Goal: Use online tool/utility: Utilize a website feature to perform a specific function

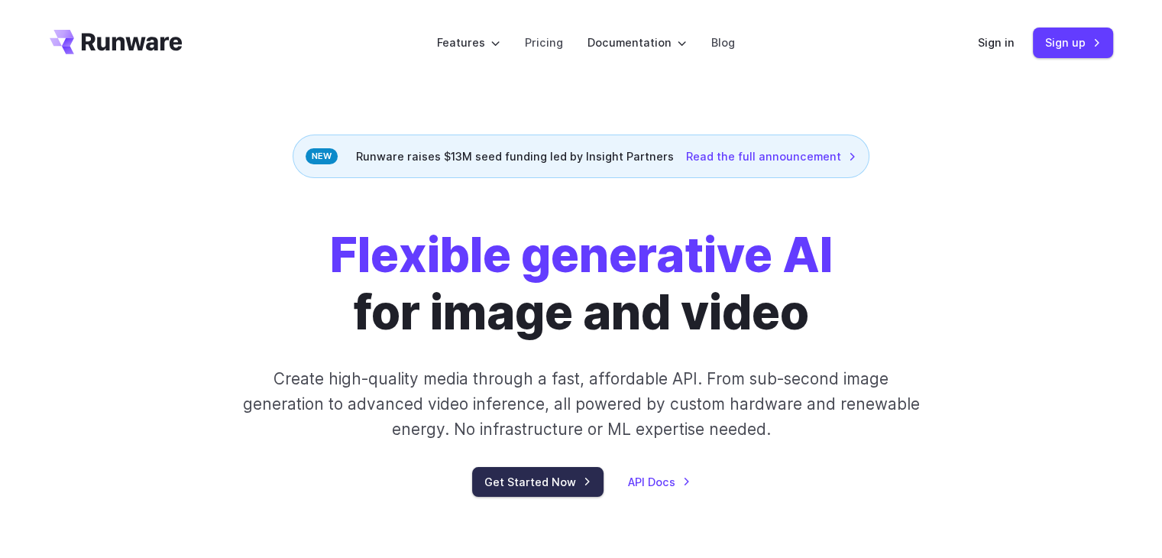
click at [583, 478] on link "Get Started Now" at bounding box center [537, 482] width 131 height 30
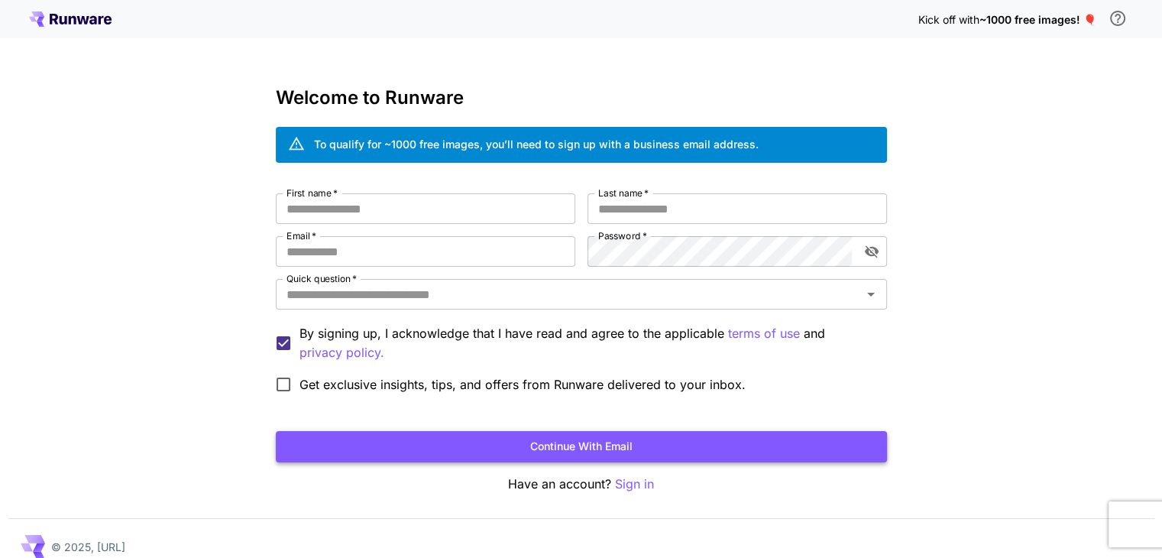
click at [634, 444] on button "Continue with email" at bounding box center [581, 446] width 611 height 31
click at [345, 193] on input "First name   *" at bounding box center [426, 208] width 300 height 31
drag, startPoint x: 358, startPoint y: 215, endPoint x: 358, endPoint y: 206, distance: 8.4
click at [358, 206] on input "First name   *" at bounding box center [426, 208] width 300 height 31
click at [599, 454] on button "Continue with email" at bounding box center [581, 446] width 611 height 31
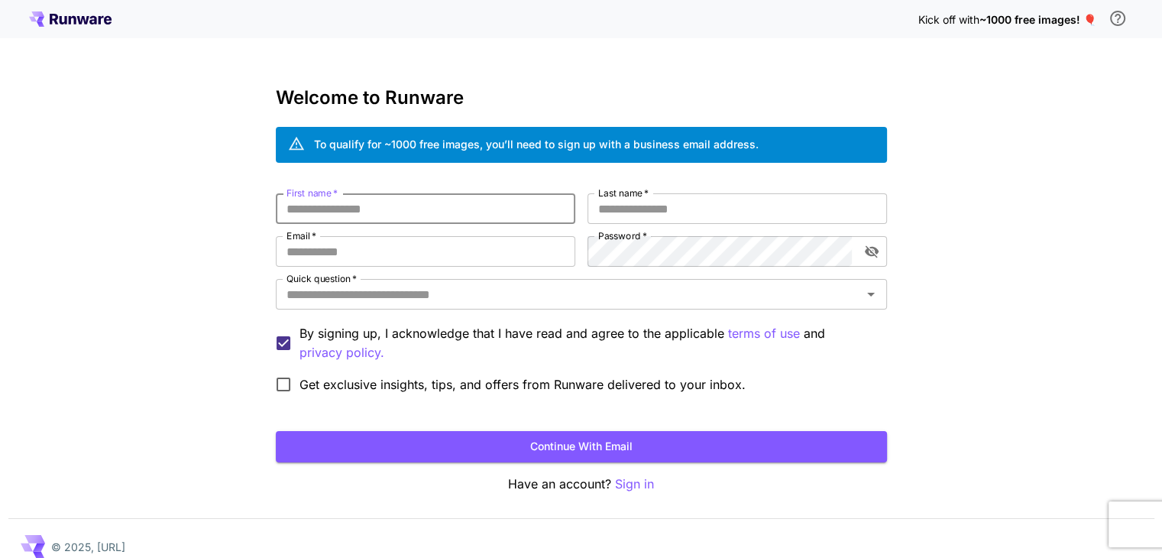
click at [391, 199] on input "First name   *" at bounding box center [426, 208] width 300 height 31
type input "**********"
click at [694, 217] on input "Last name   *" at bounding box center [738, 208] width 300 height 31
click at [712, 211] on input "Last name   *" at bounding box center [738, 208] width 300 height 31
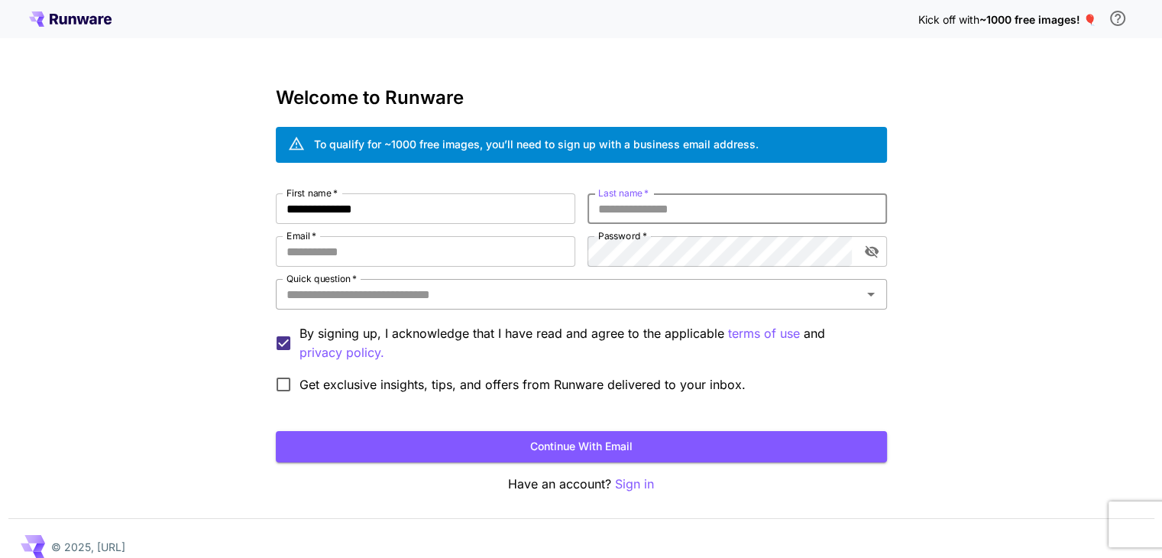
drag, startPoint x: 712, startPoint y: 211, endPoint x: 657, endPoint y: 279, distance: 87.5
click at [708, 212] on input "Last name   *" at bounding box center [738, 208] width 300 height 31
click at [477, 263] on input "Email   *" at bounding box center [426, 251] width 300 height 31
type input "**********"
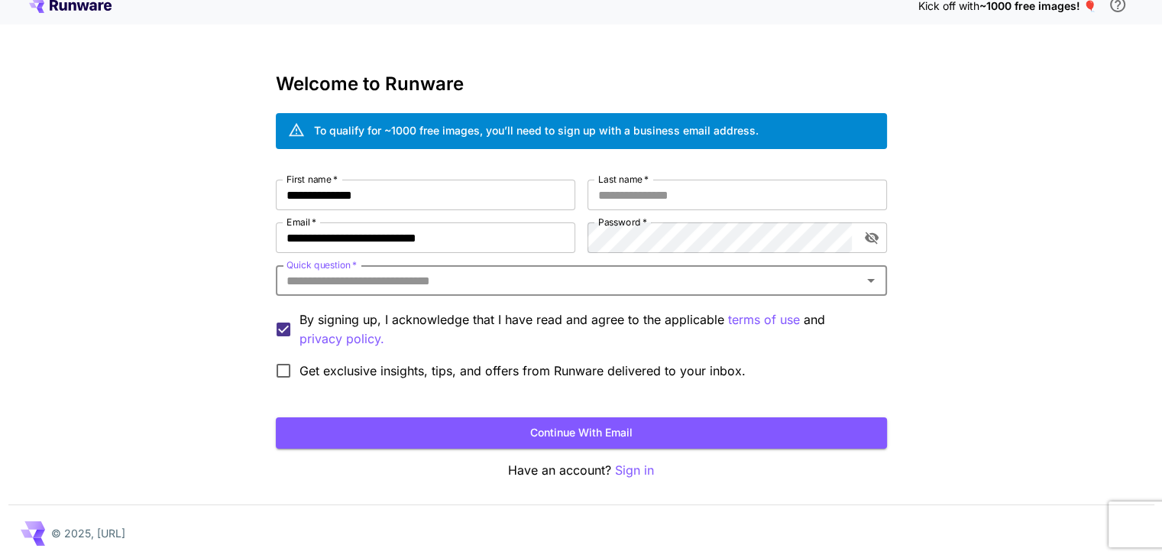
scroll to position [17, 0]
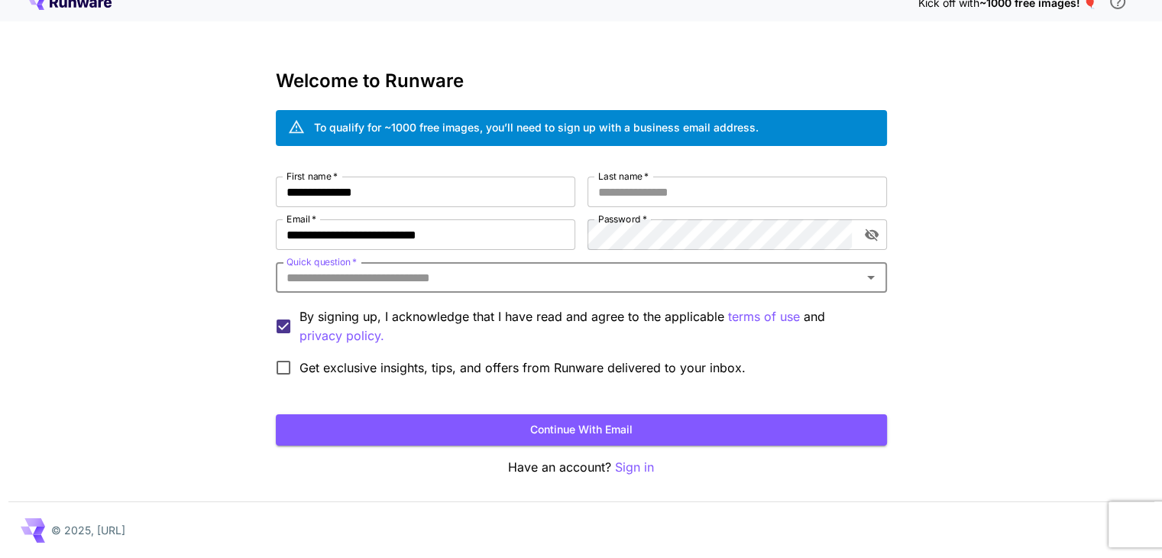
click at [542, 285] on input "Quick question   *" at bounding box center [568, 277] width 577 height 21
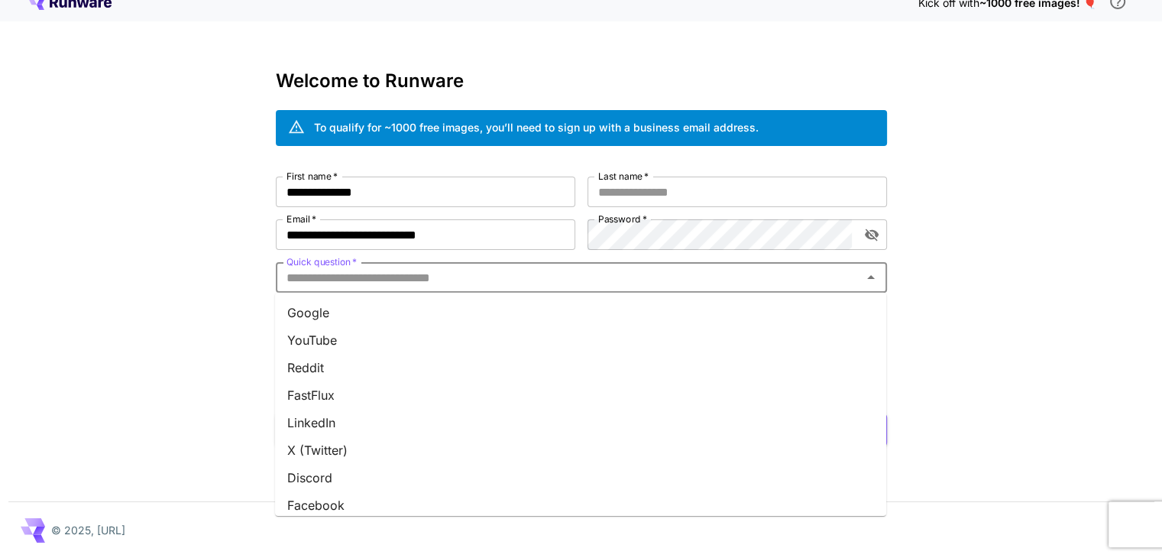
click at [868, 276] on icon "Close" at bounding box center [871, 277] width 18 height 18
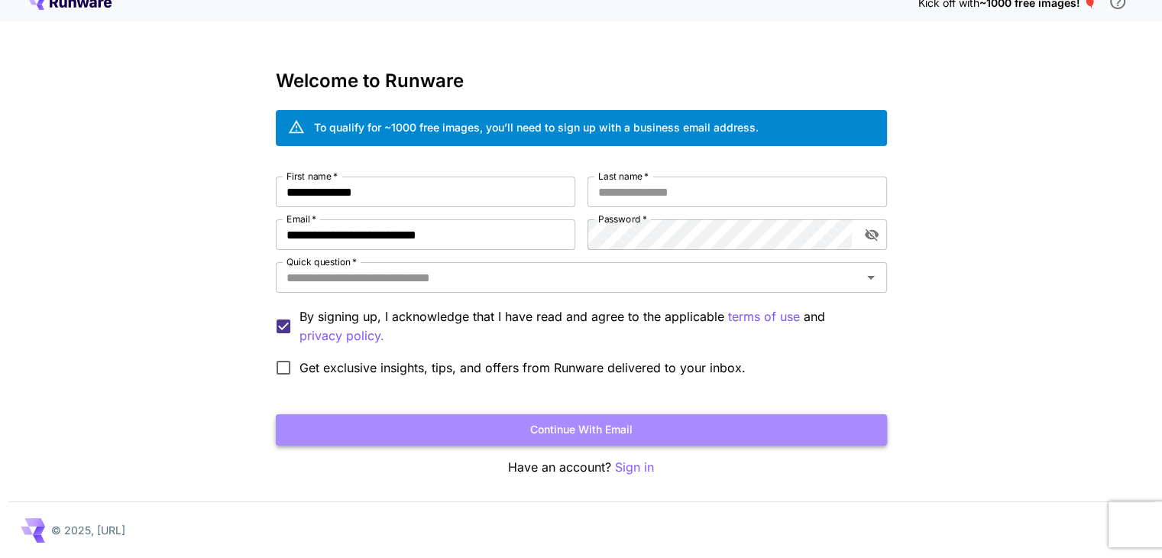
click at [529, 424] on button "Continue with email" at bounding box center [581, 429] width 611 height 31
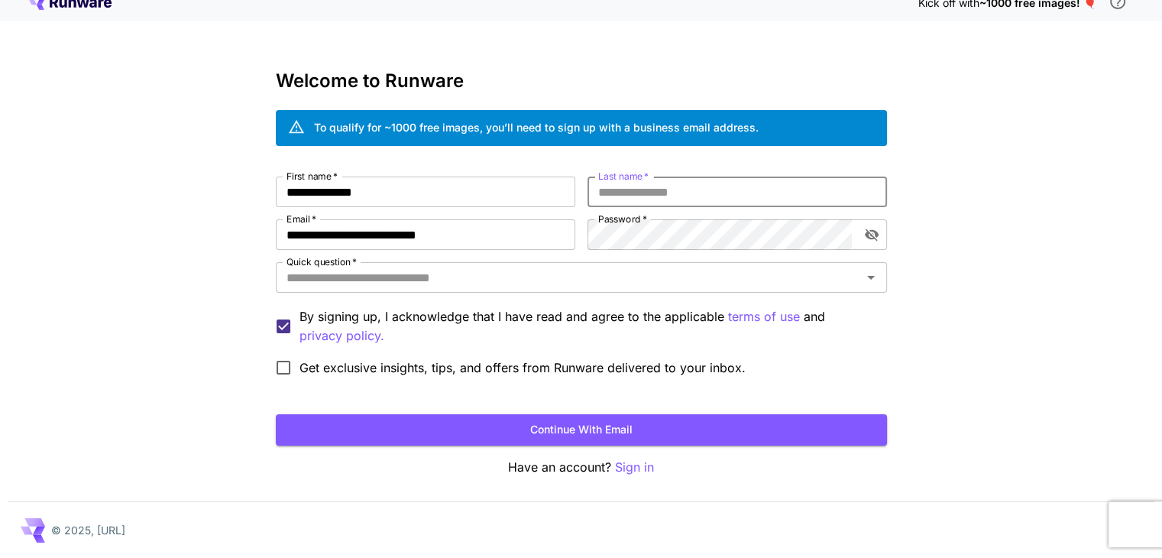
click at [682, 200] on input "Last name   *" at bounding box center [738, 191] width 300 height 31
type input "*****"
click at [610, 429] on button "Continue with email" at bounding box center [581, 429] width 611 height 31
click at [520, 277] on input "Quick question   *" at bounding box center [568, 277] width 577 height 21
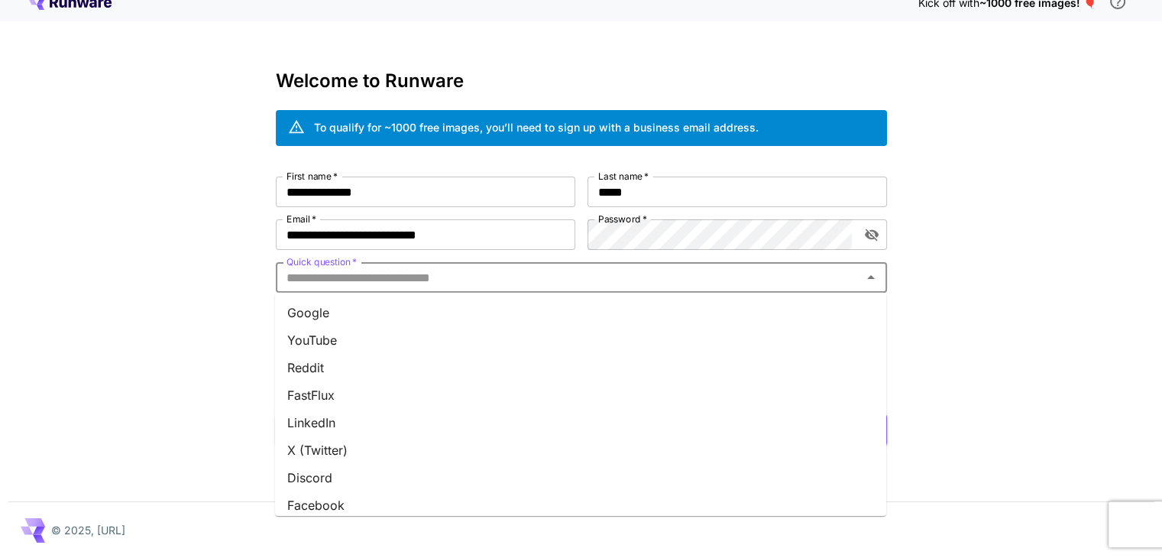
click at [404, 340] on li "YouTube" at bounding box center [580, 340] width 611 height 28
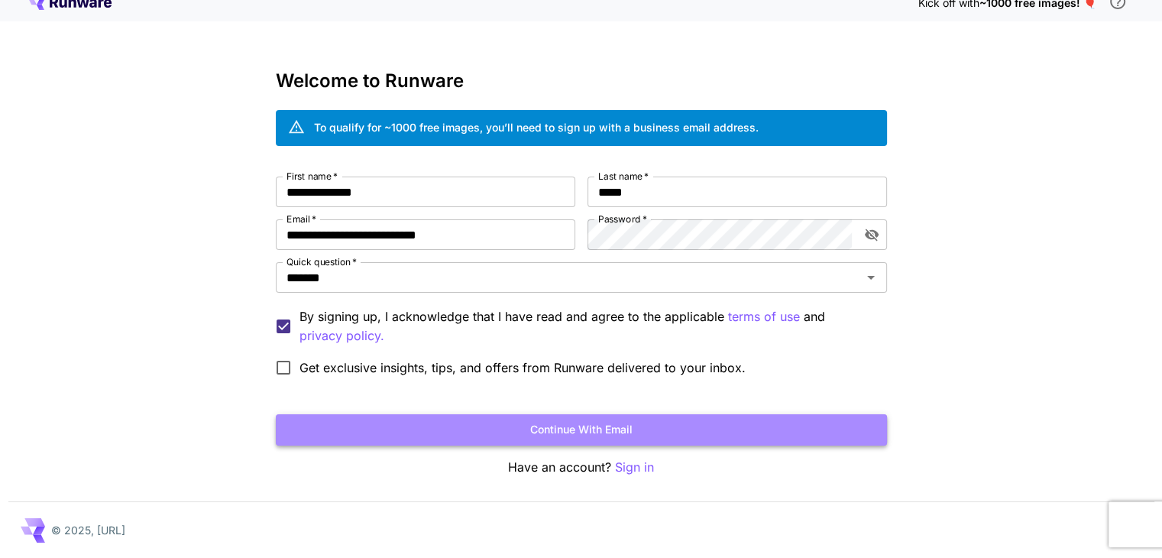
click at [496, 432] on button "Continue with email" at bounding box center [581, 429] width 611 height 31
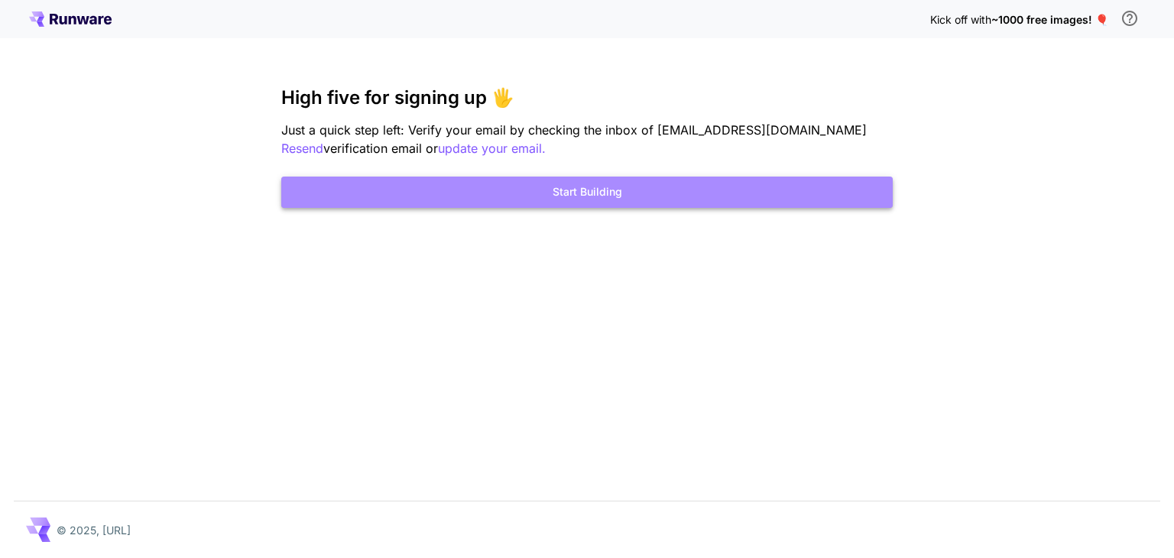
click at [630, 196] on button "Start Building" at bounding box center [586, 191] width 611 height 31
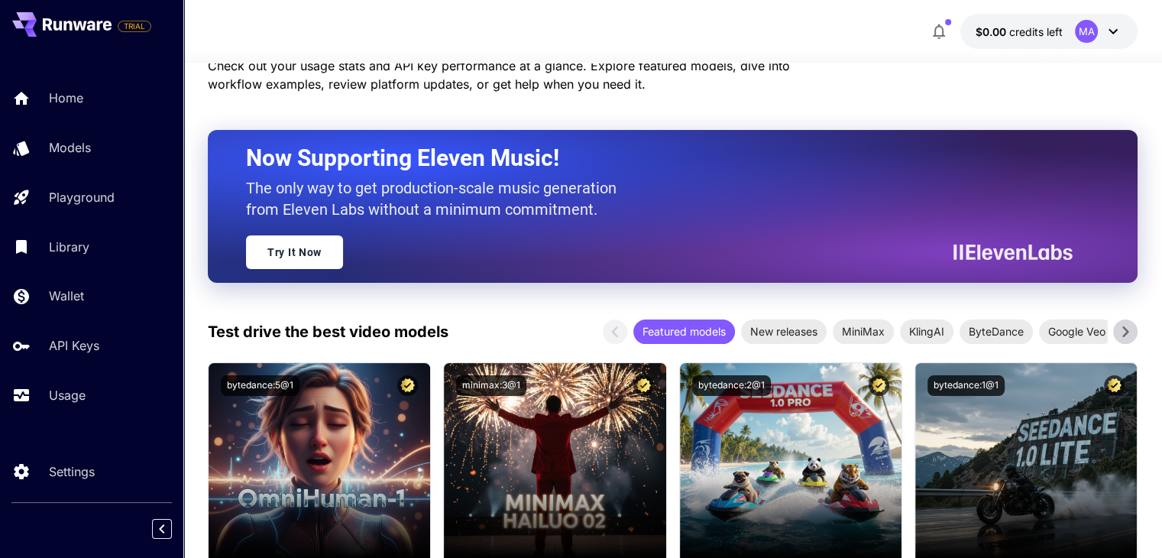
scroll to position [382, 0]
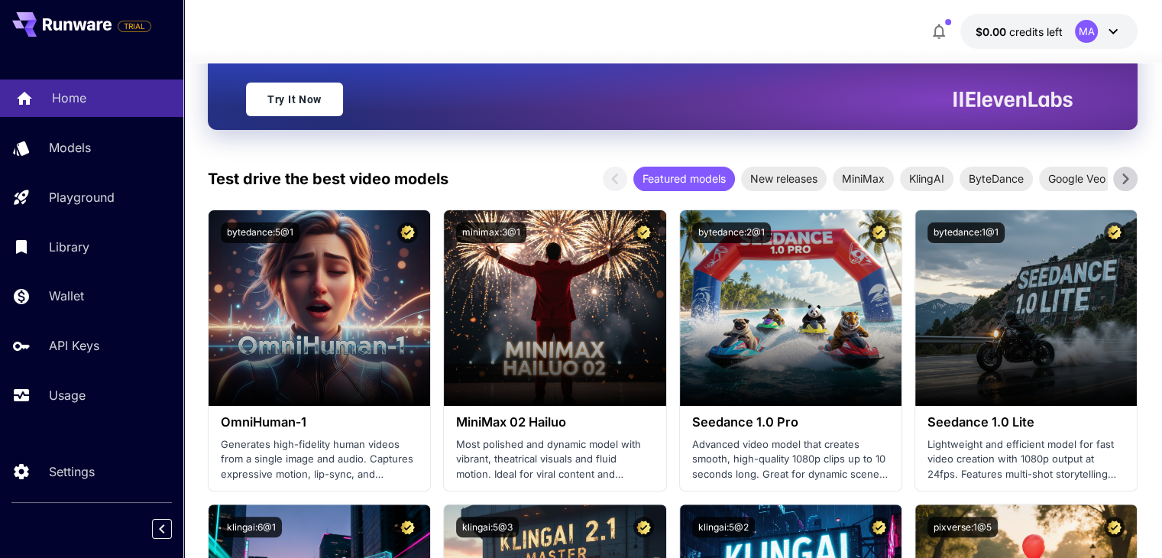
click at [152, 86] on link "Home" at bounding box center [91, 97] width 183 height 37
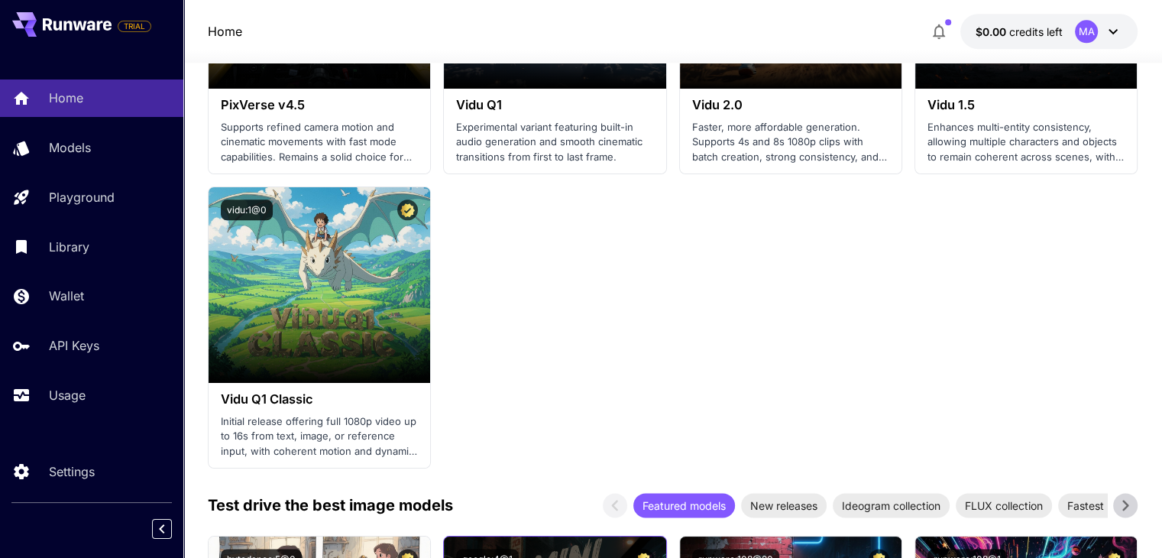
scroll to position [2063, 0]
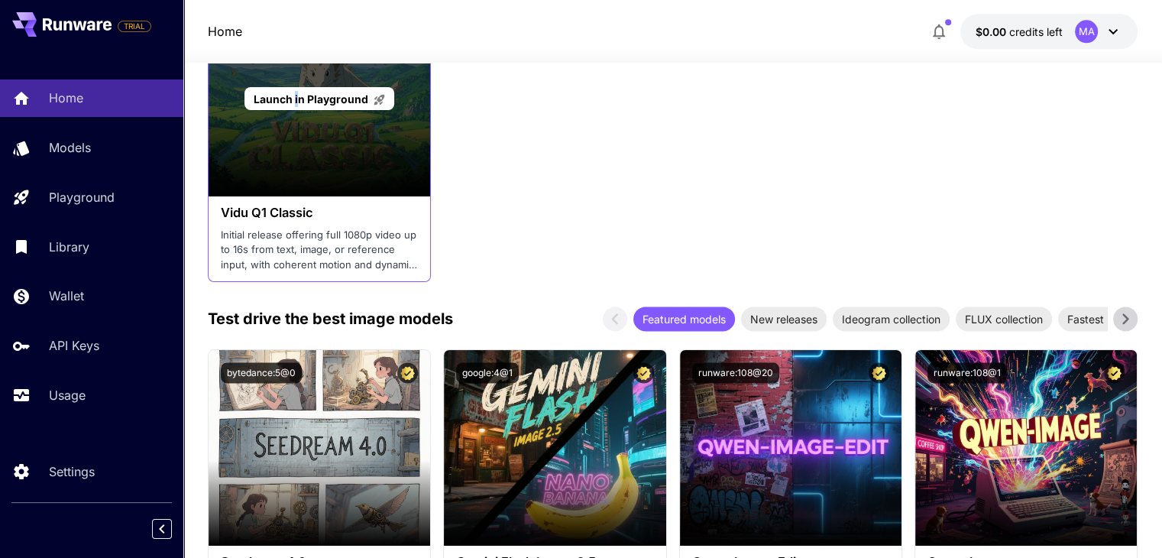
click at [300, 147] on div "Launch in Playground" at bounding box center [320, 99] width 222 height 196
click at [352, 92] on span "Launch in Playground" at bounding box center [311, 98] width 115 height 13
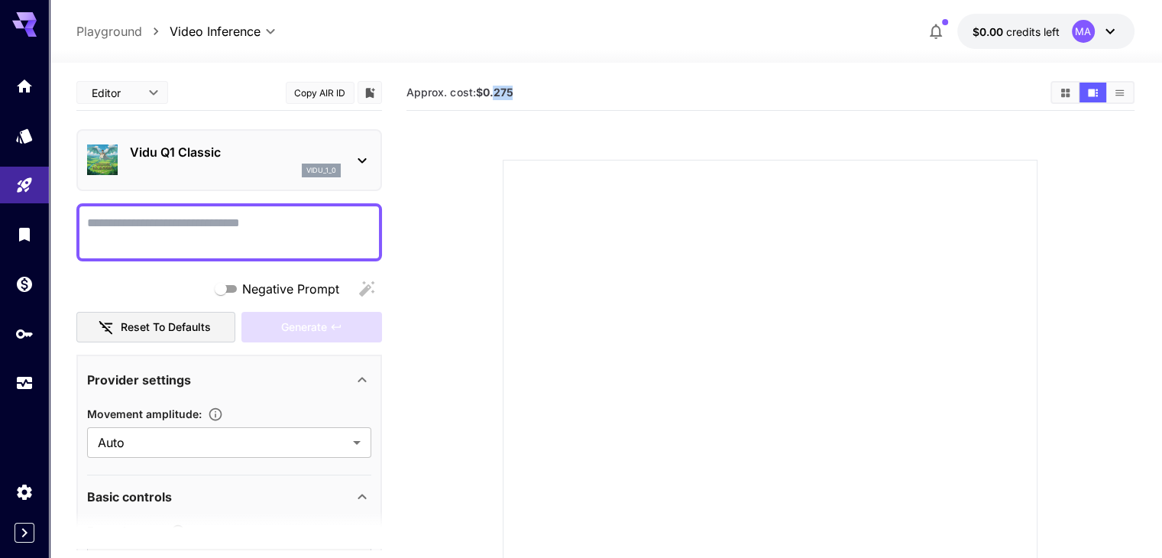
drag, startPoint x: 494, startPoint y: 92, endPoint x: 531, endPoint y: 92, distance: 36.7
click at [531, 92] on section "Approx. cost: $0.275" at bounding box center [721, 93] width 631 height 15
click at [229, 238] on textarea "Negative Prompt" at bounding box center [229, 232] width 284 height 37
paste textarea "**********"
type textarea "*"
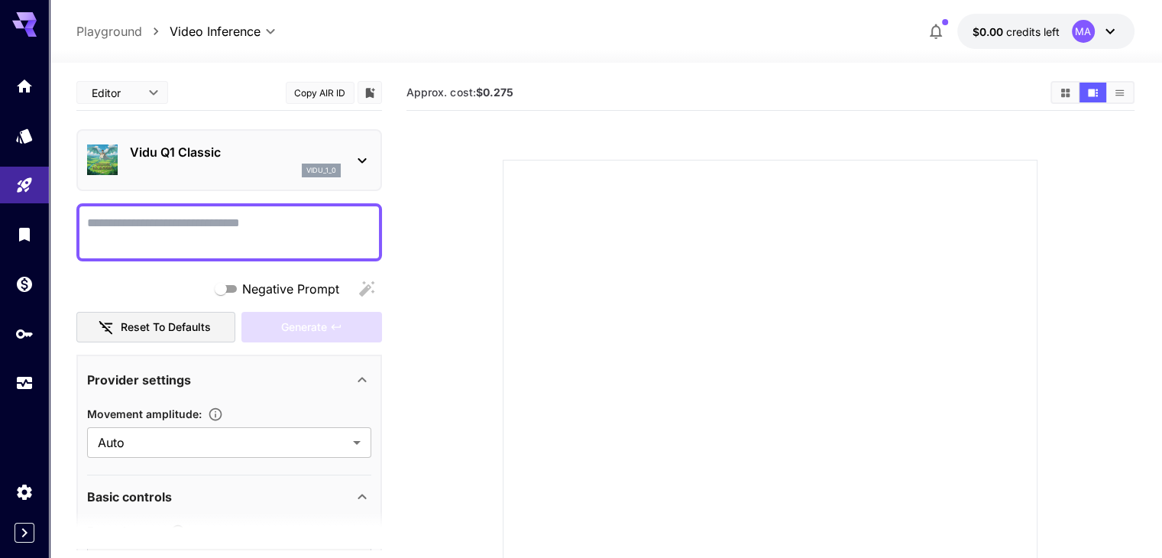
click at [128, 204] on div at bounding box center [229, 232] width 306 height 58
click at [112, 216] on textarea "Negative Prompt" at bounding box center [229, 232] width 284 height 37
